Goal: Find specific page/section: Find specific page/section

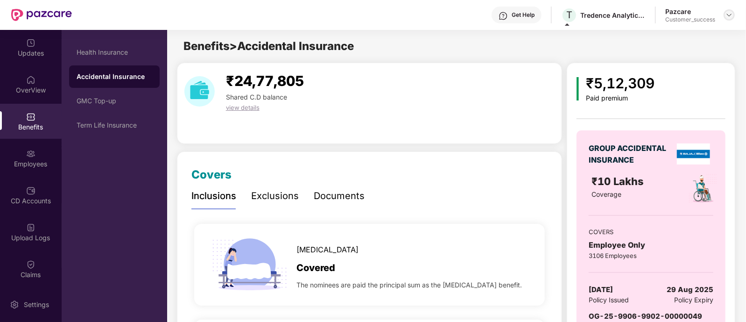
click at [730, 16] on img at bounding box center [728, 14] width 7 height 7
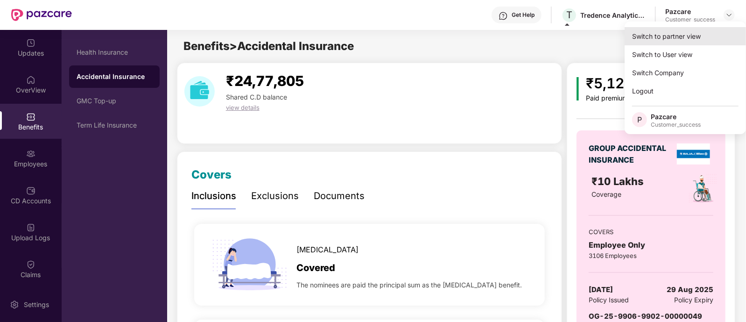
click at [695, 30] on div "Switch to partner view" at bounding box center [685, 36] width 121 height 18
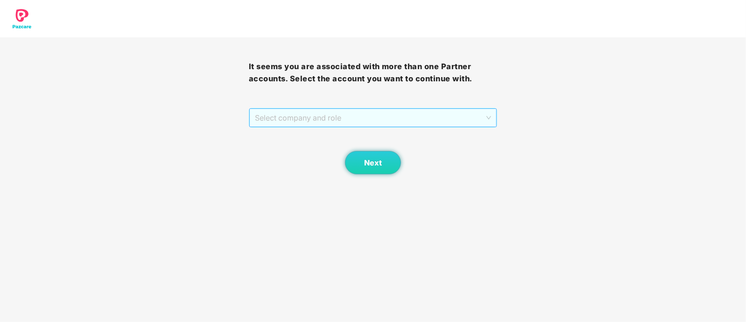
click at [329, 116] on span "Select company and role" at bounding box center [373, 118] width 237 height 18
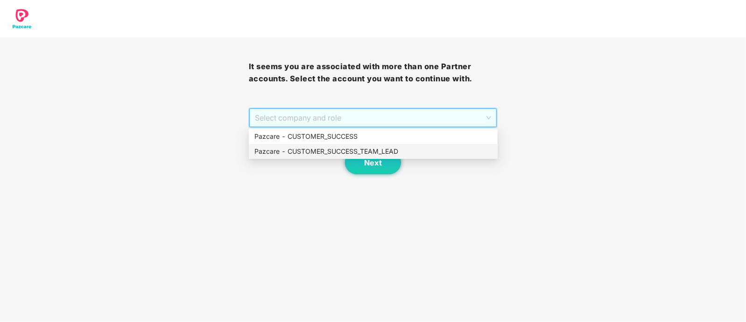
click at [336, 147] on div "Pazcare - CUSTOMER_SUCCESS_TEAM_LEAD" at bounding box center [373, 151] width 238 height 10
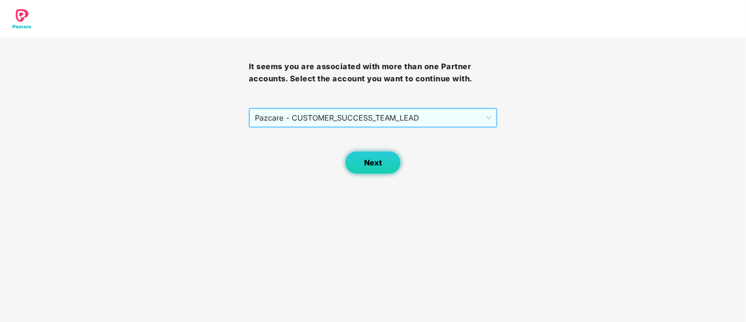
click at [362, 160] on button "Next" at bounding box center [373, 162] width 56 height 23
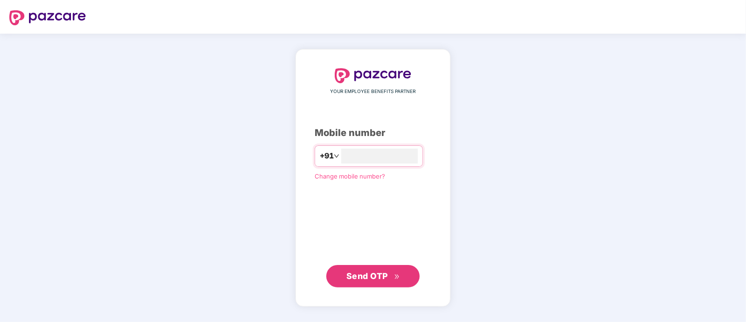
type input "**********"
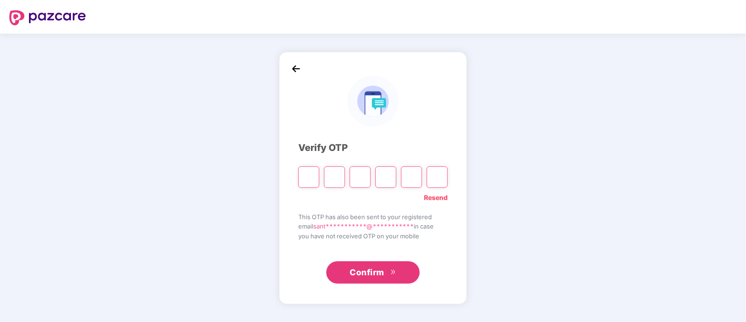
type input "*"
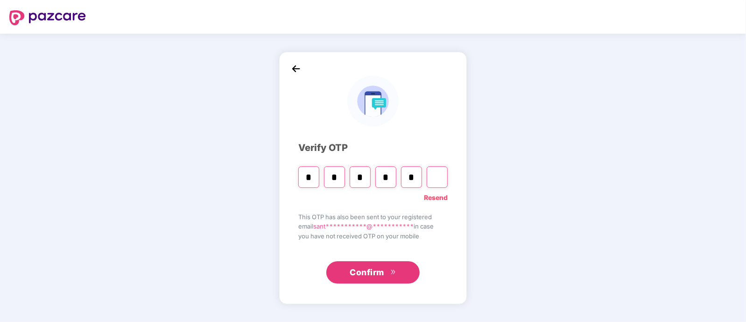
type input "*"
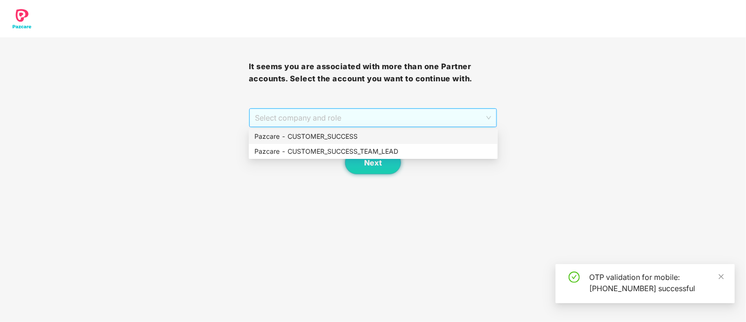
click at [361, 113] on span "Select company and role" at bounding box center [373, 118] width 237 height 18
click at [355, 155] on div "Pazcare - CUSTOMER_SUCCESS_TEAM_LEAD" at bounding box center [373, 151] width 238 height 10
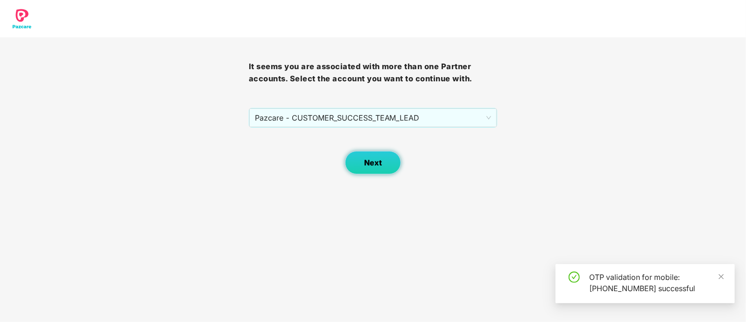
click at [372, 160] on span "Next" at bounding box center [373, 162] width 18 height 9
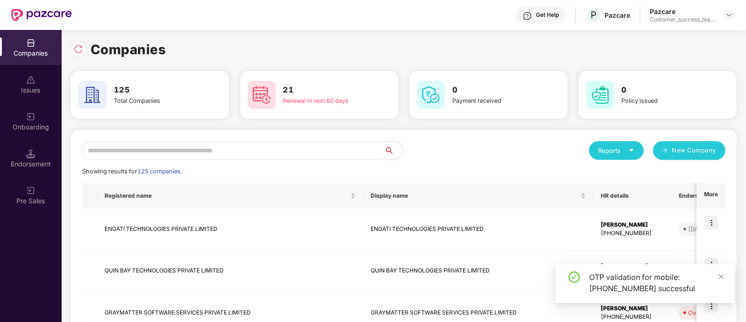
click at [328, 148] on input "text" at bounding box center [233, 150] width 302 height 19
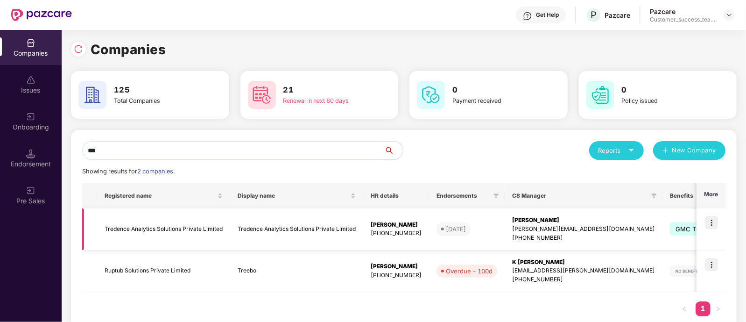
type input "***"
click at [710, 226] on img at bounding box center [711, 222] width 13 height 13
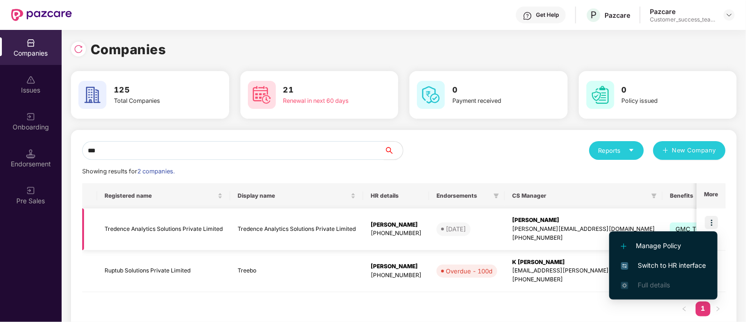
click at [86, 226] on td at bounding box center [89, 229] width 15 height 42
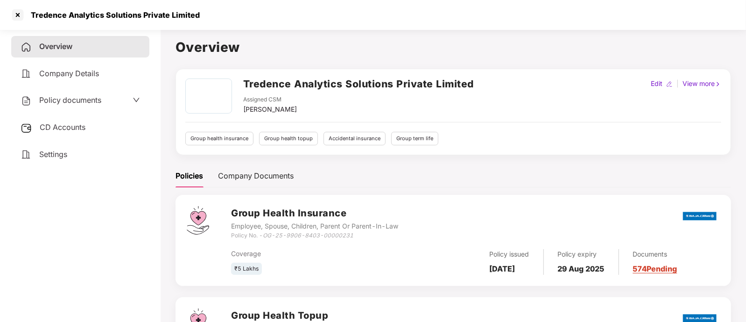
click at [82, 71] on span "Company Details" at bounding box center [69, 73] width 60 height 9
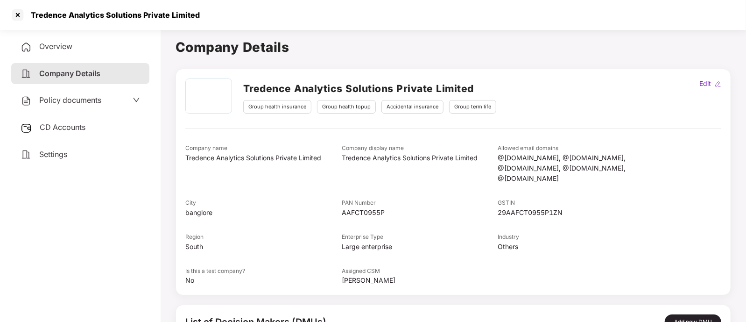
click at [75, 51] on div "Overview" at bounding box center [80, 46] width 138 height 21
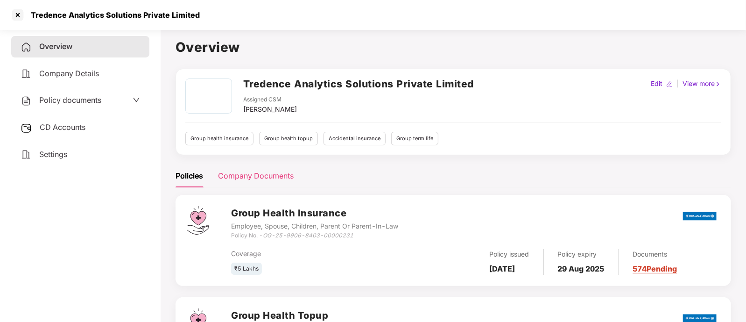
click at [253, 172] on div "Company Documents" at bounding box center [256, 176] width 76 height 12
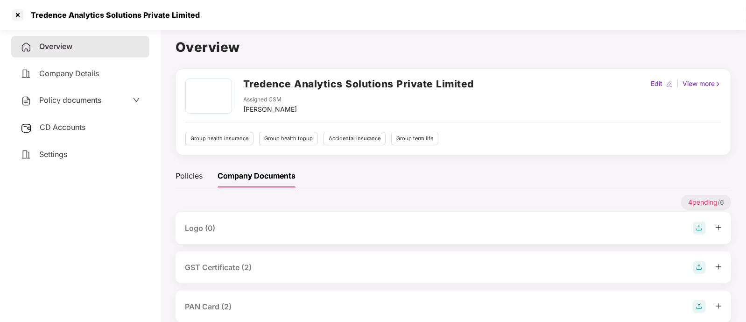
scroll to position [136, 0]
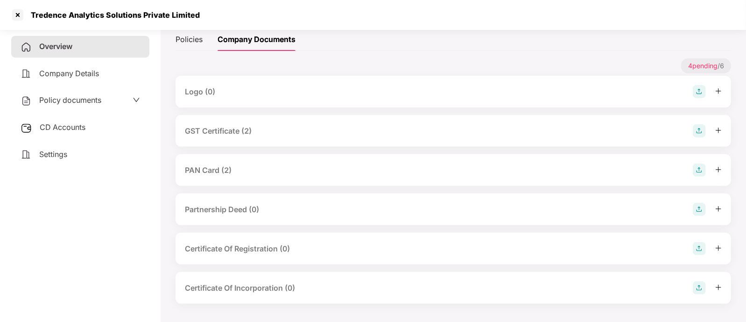
drag, startPoint x: 340, startPoint y: 154, endPoint x: 297, endPoint y: 171, distance: 45.7
click at [297, 171] on div "PAN Card (2)" at bounding box center [452, 170] width 555 height 32
click at [297, 171] on div "PAN Card (2)" at bounding box center [453, 169] width 537 height 13
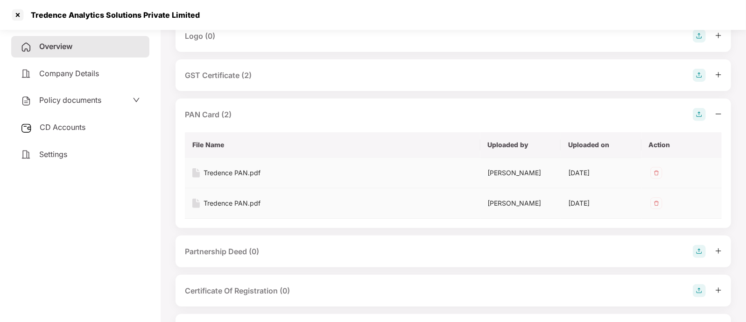
scroll to position [192, 0]
click at [226, 171] on div "Tredence PAN.pdf" at bounding box center [232, 172] width 57 height 10
click at [269, 77] on div "GST Certificate (2)" at bounding box center [453, 74] width 537 height 13
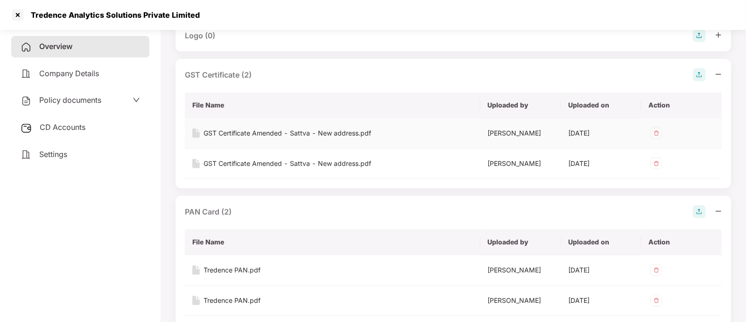
click at [276, 134] on div "GST Certificate Amended - Sattva - New address.pdf" at bounding box center [288, 133] width 168 height 10
click at [305, 131] on div "GST Certificate Amended - Sattva - New address.pdf" at bounding box center [288, 133] width 168 height 10
